Goal: Information Seeking & Learning: Learn about a topic

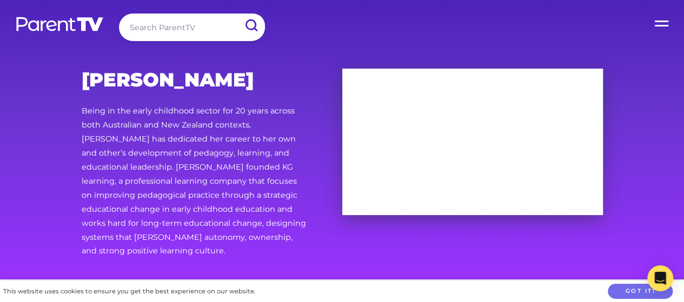
scroll to position [0, 77]
